Goal: Navigation & Orientation: Find specific page/section

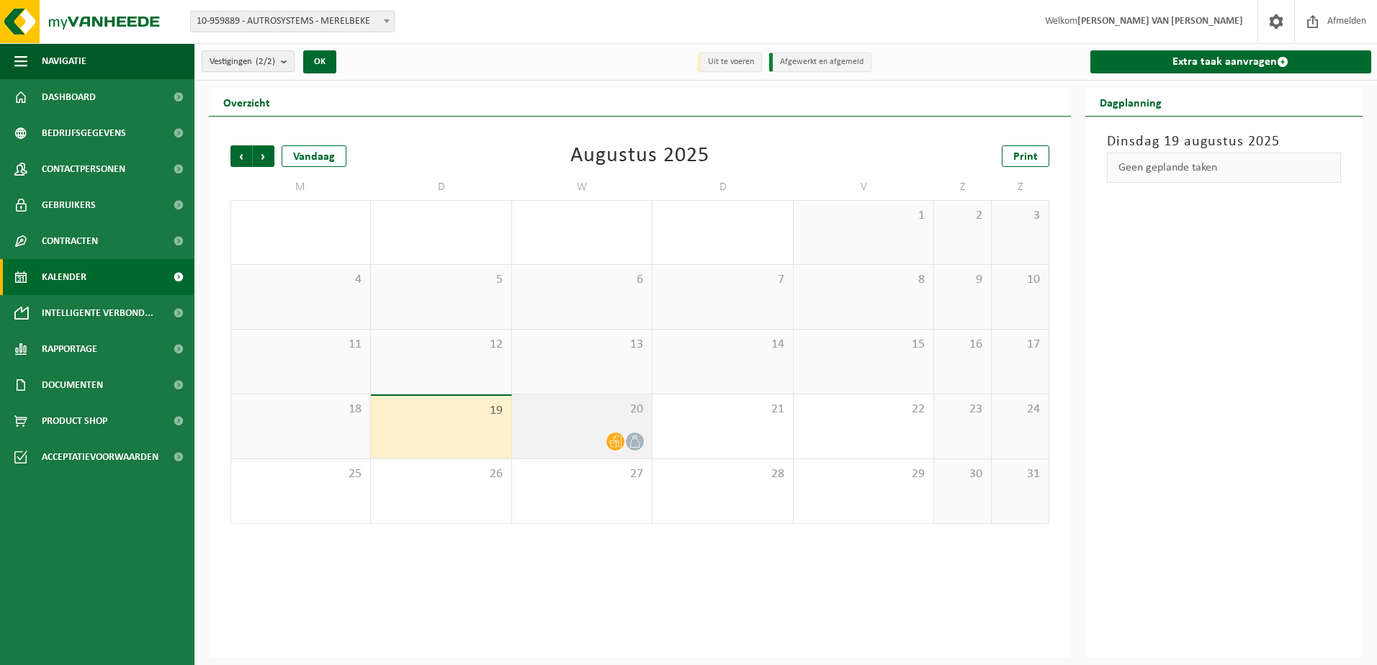
click at [595, 429] on div "20" at bounding box center [582, 427] width 140 height 64
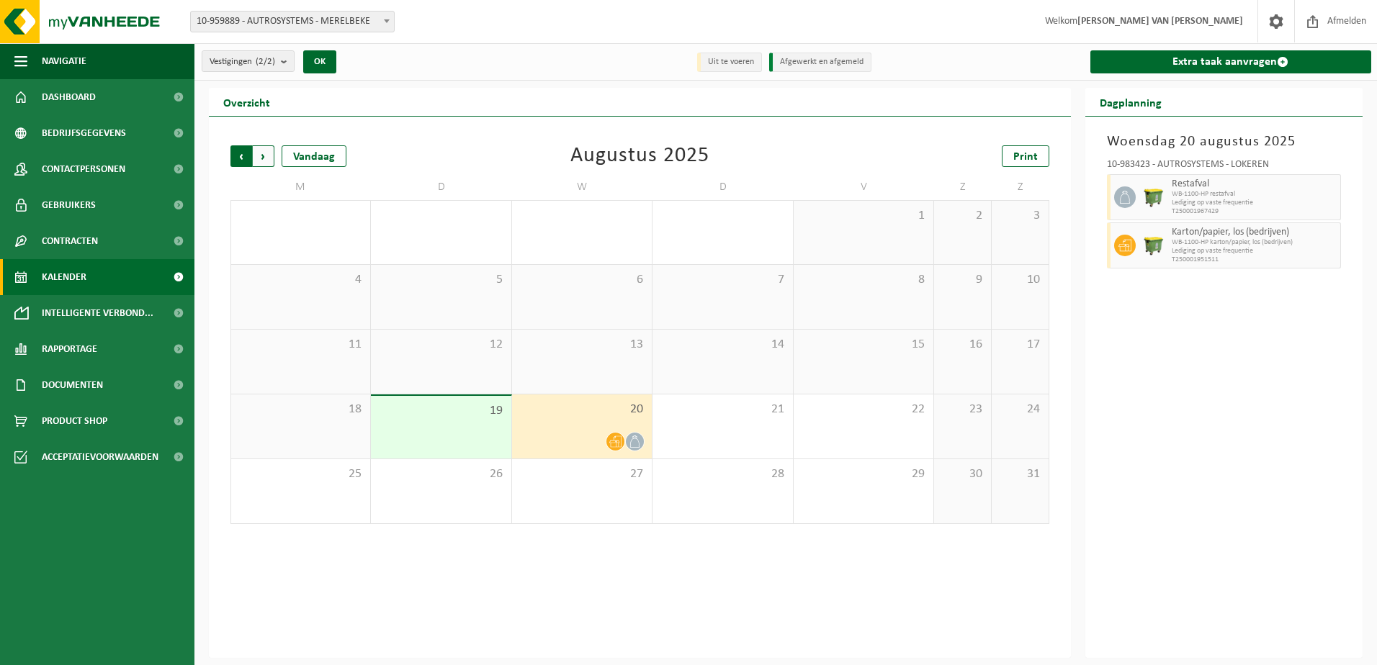
click at [262, 155] on span "Volgende" at bounding box center [264, 156] width 22 height 22
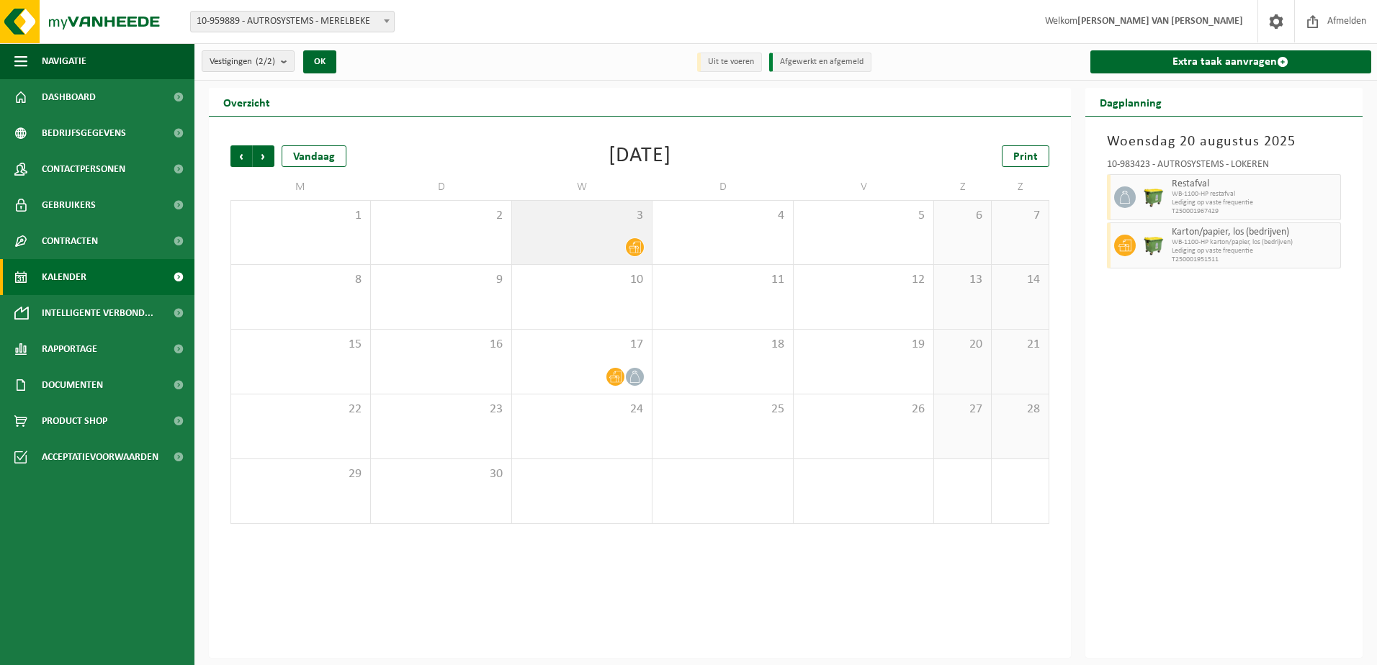
click at [580, 244] on div at bounding box center [581, 247] width 125 height 19
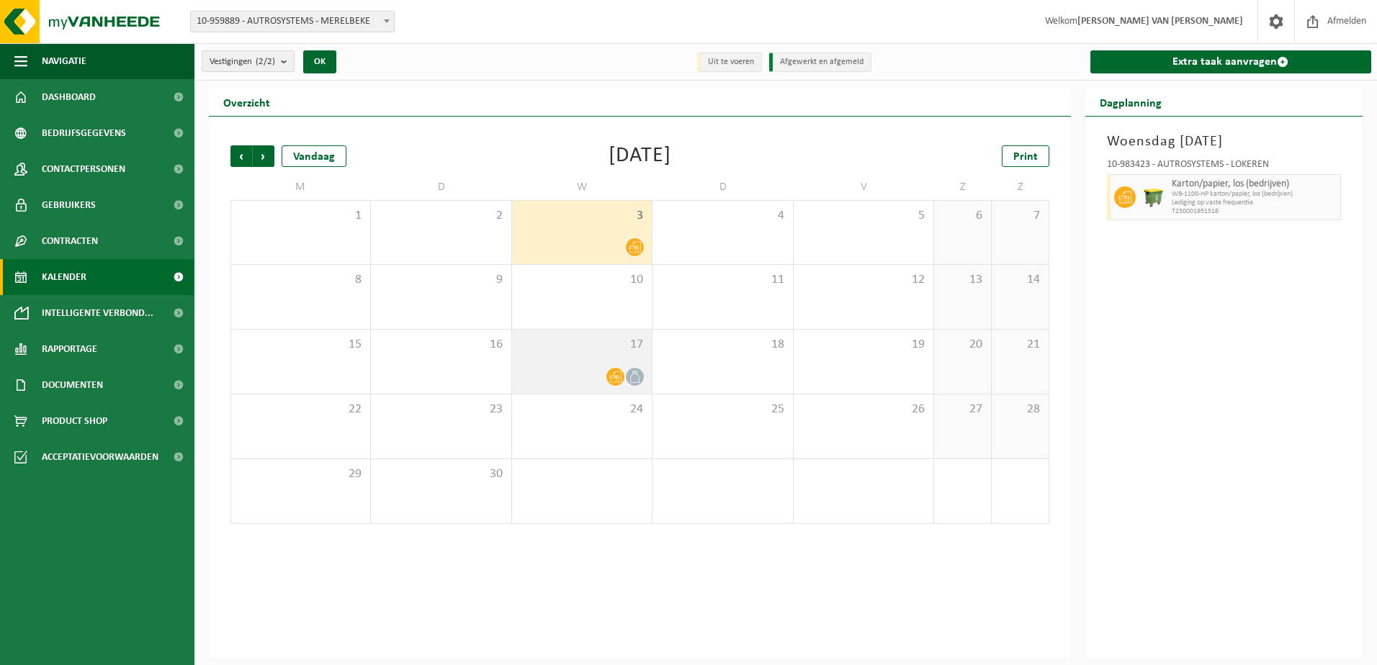
click at [625, 356] on div "17" at bounding box center [582, 362] width 140 height 64
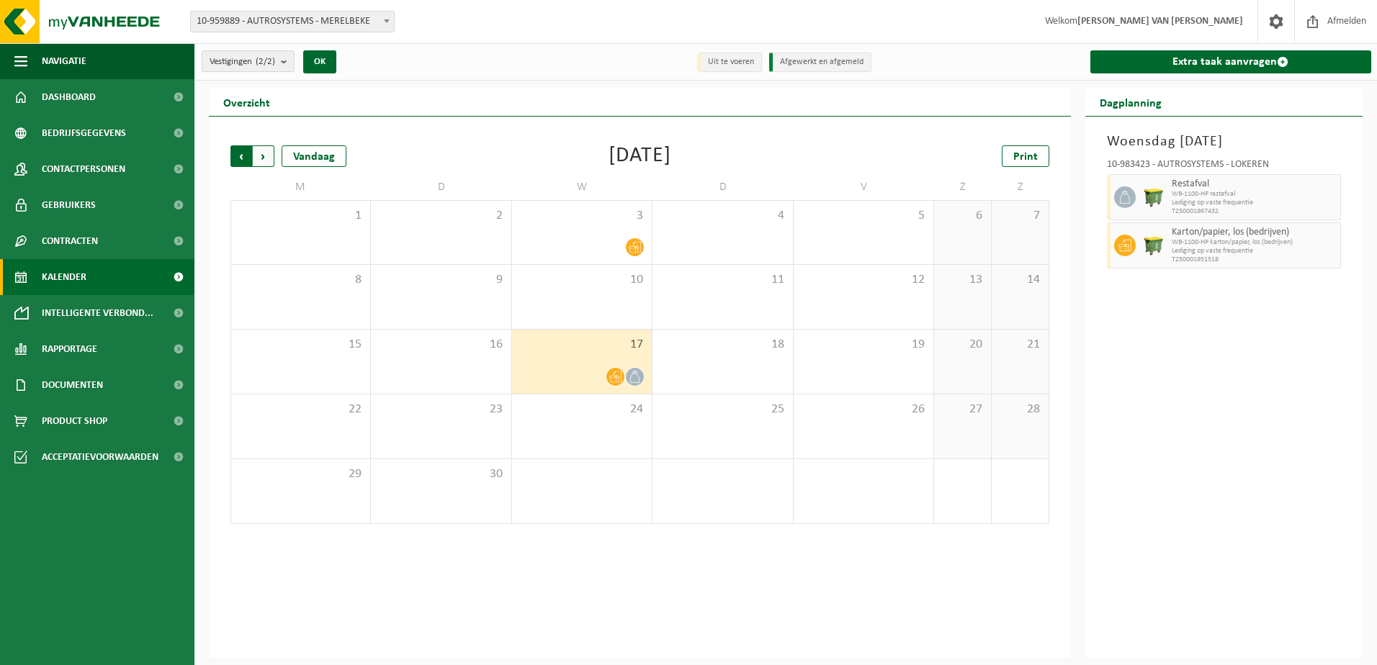
click at [271, 165] on span "Volgende" at bounding box center [264, 156] width 22 height 22
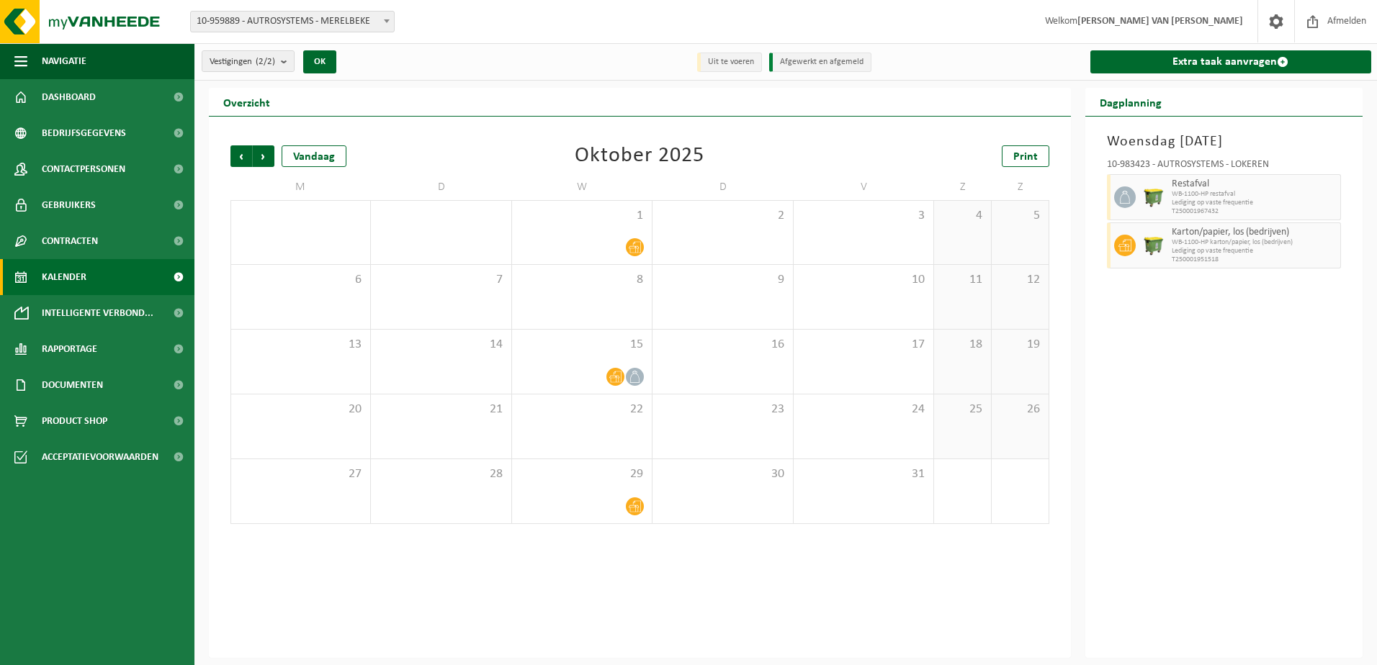
click at [91, 276] on link "Kalender" at bounding box center [97, 277] width 194 height 36
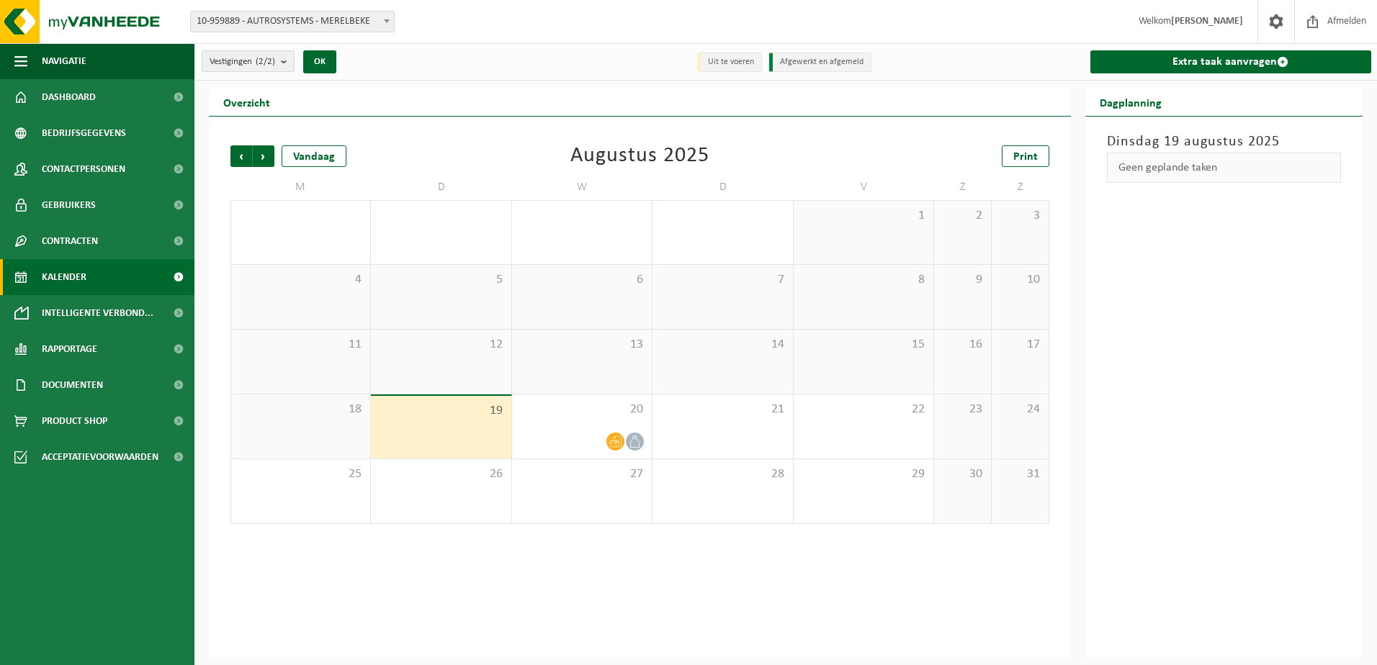
click at [176, 274] on span at bounding box center [178, 277] width 32 height 36
click at [88, 93] on span "Dashboard" at bounding box center [69, 97] width 54 height 36
